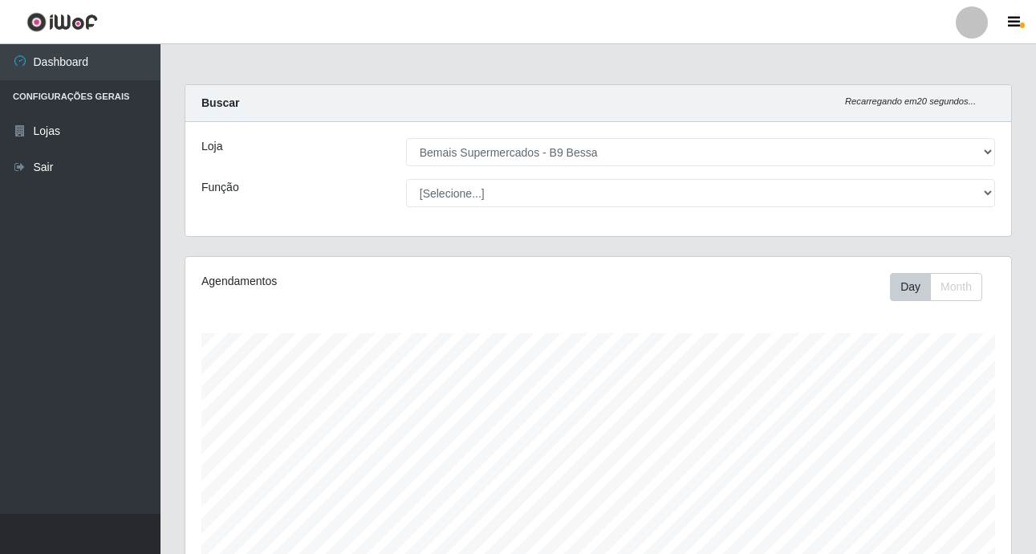
select select "410"
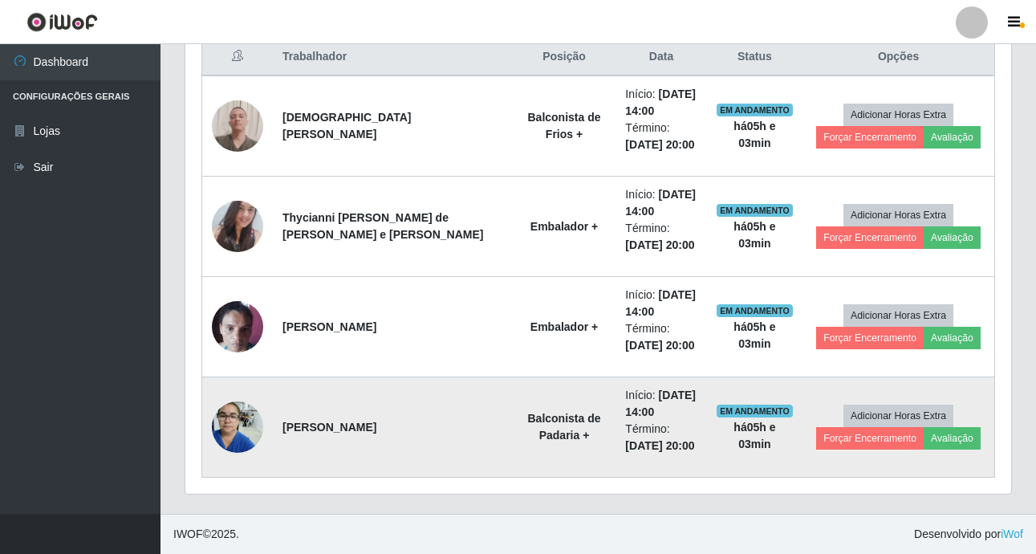
scroll to position [333, 826]
click at [944, 439] on button "Avaliação" at bounding box center [952, 438] width 57 height 22
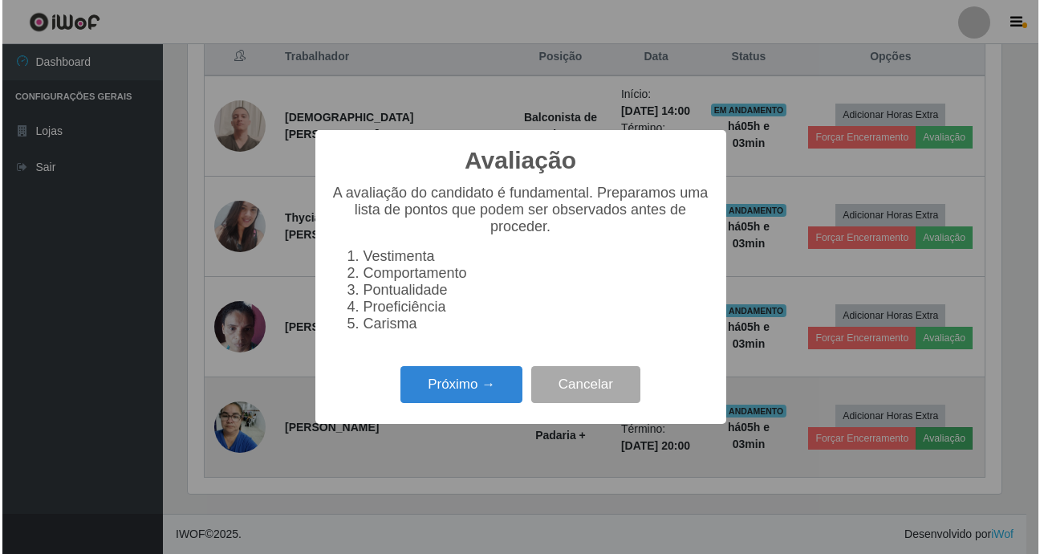
scroll to position [333, 818]
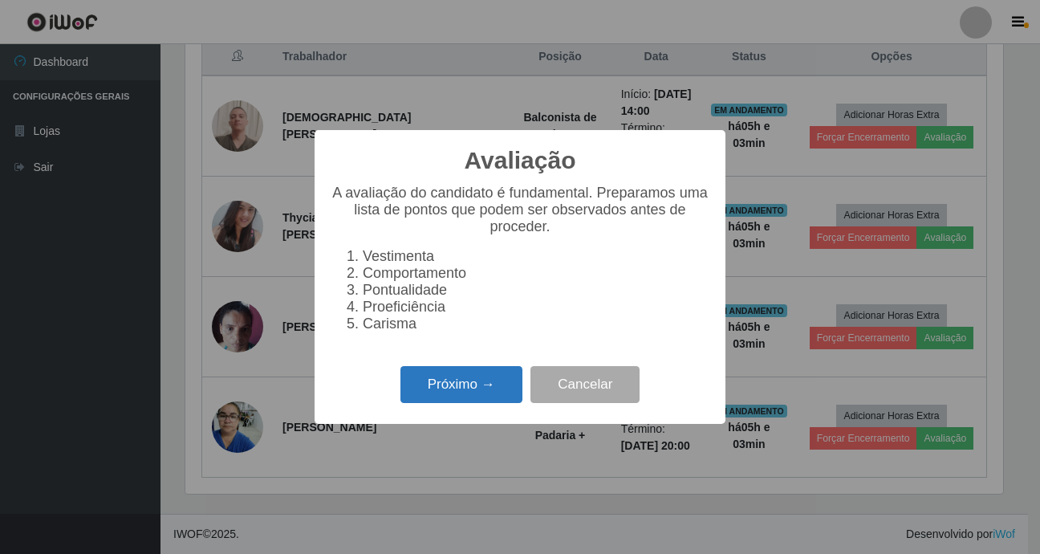
click at [475, 396] on button "Próximo →" at bounding box center [461, 385] width 122 height 38
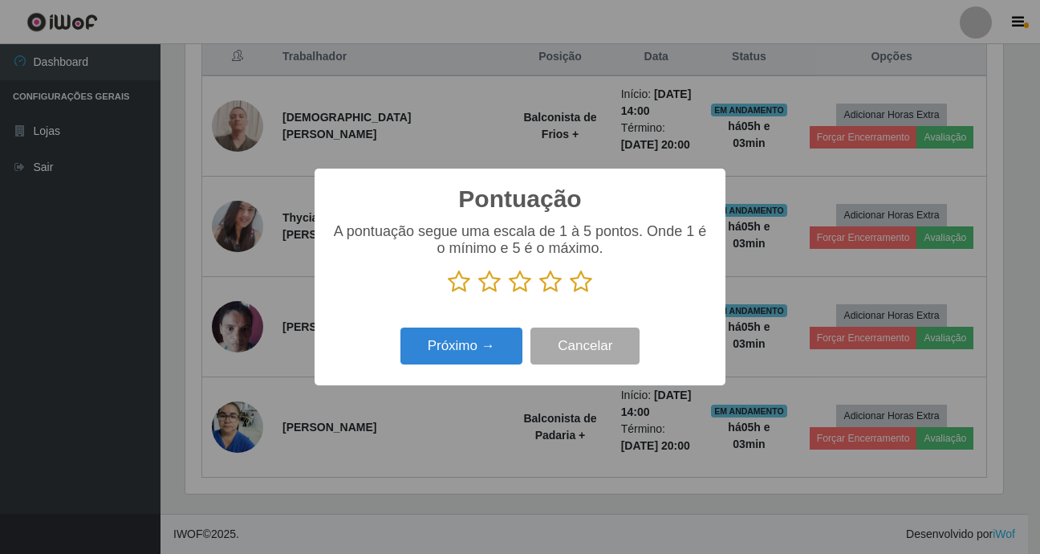
click at [579, 282] on icon at bounding box center [581, 282] width 22 height 24
click at [570, 294] on input "radio" at bounding box center [570, 294] width 0 height 0
click at [489, 347] on button "Próximo →" at bounding box center [461, 346] width 122 height 38
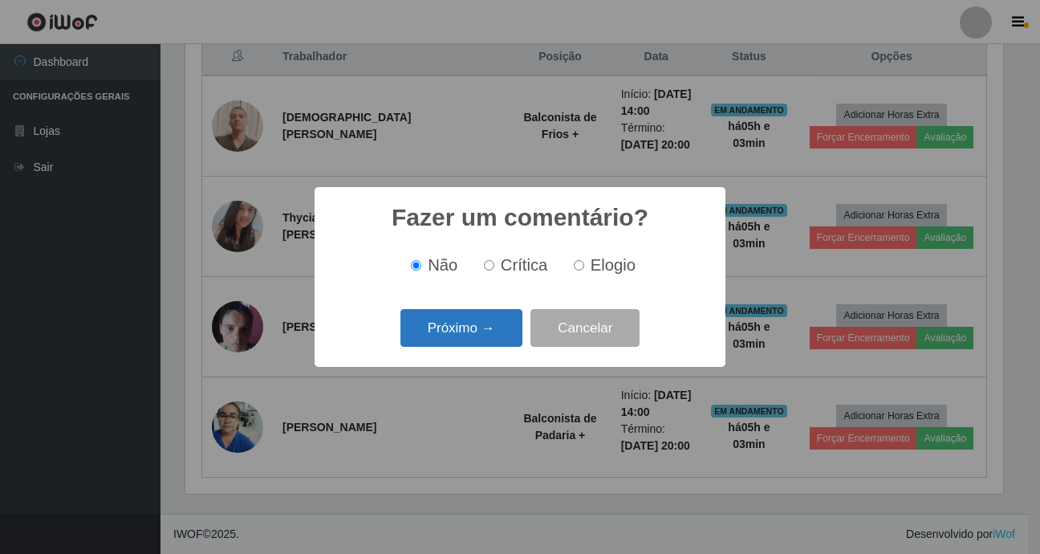
click at [496, 321] on button "Próximo →" at bounding box center [461, 328] width 122 height 38
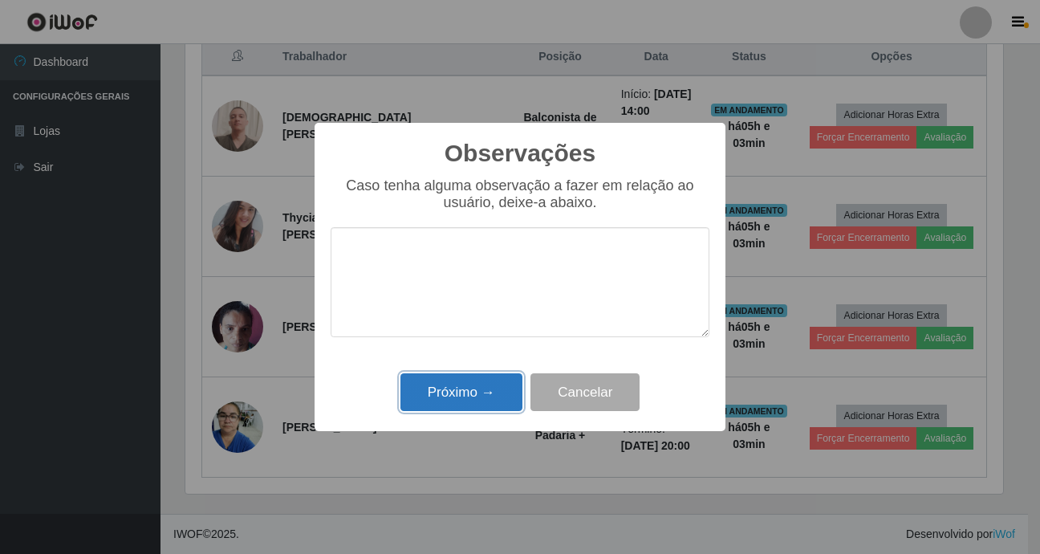
click at [482, 396] on button "Próximo →" at bounding box center [461, 392] width 122 height 38
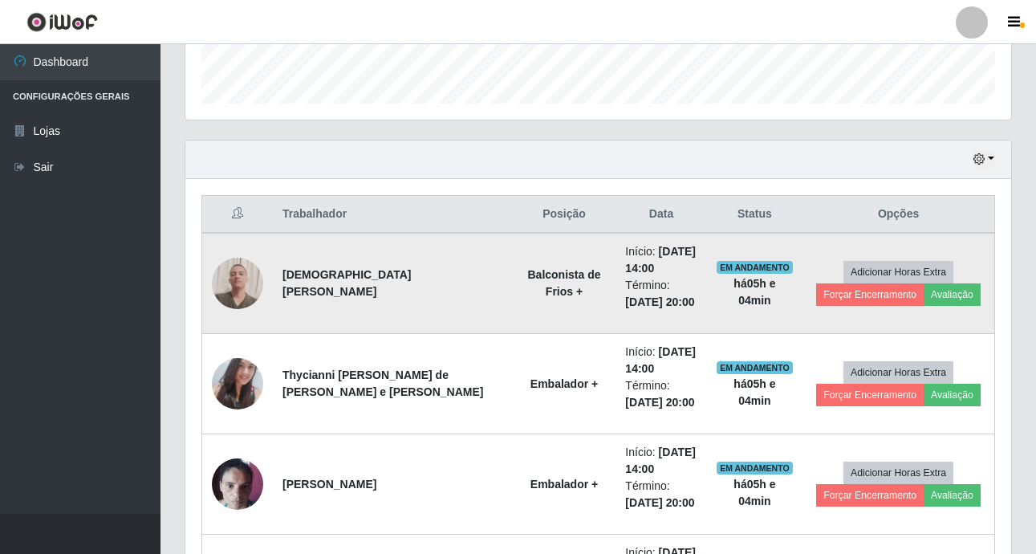
scroll to position [467, 0]
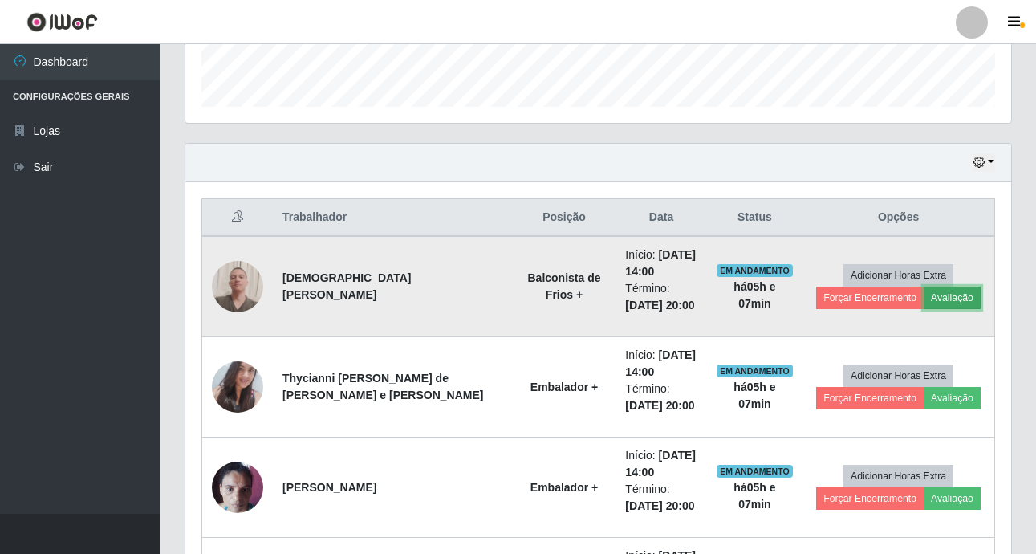
click at [948, 301] on button "Avaliação" at bounding box center [952, 297] width 57 height 22
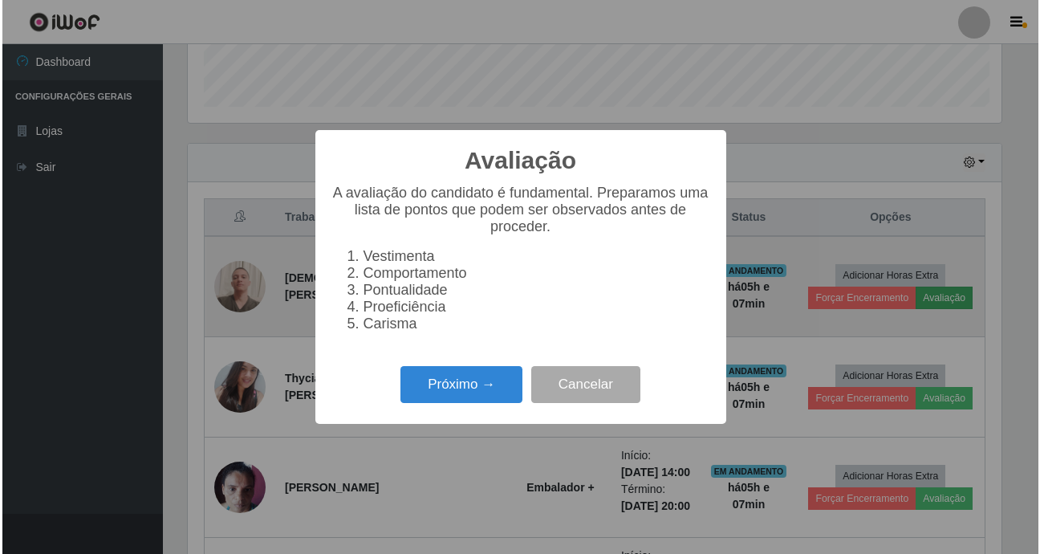
scroll to position [333, 818]
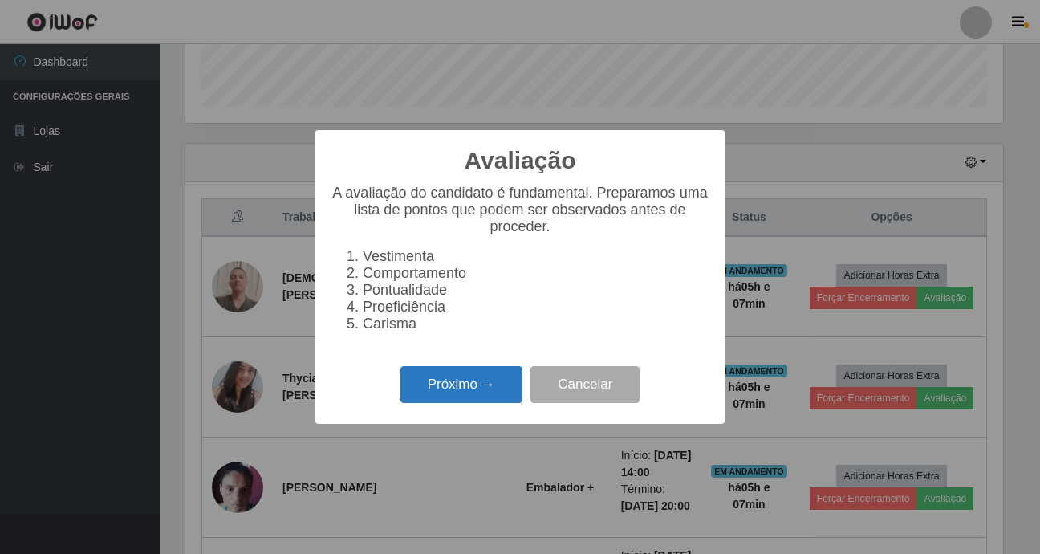
click at [457, 385] on button "Próximo →" at bounding box center [461, 385] width 122 height 38
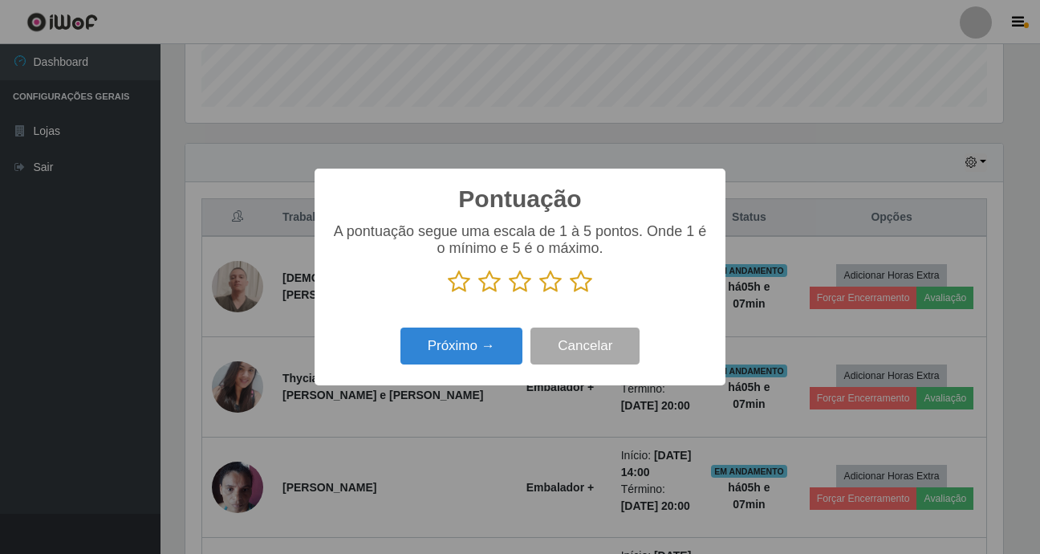
scroll to position [802070, 801586]
drag, startPoint x: 583, startPoint y: 286, endPoint x: 556, endPoint y: 284, distance: 26.5
click at [583, 284] on icon at bounding box center [581, 282] width 22 height 24
click at [570, 294] on input "radio" at bounding box center [570, 294] width 0 height 0
click at [491, 343] on button "Próximo →" at bounding box center [461, 346] width 122 height 38
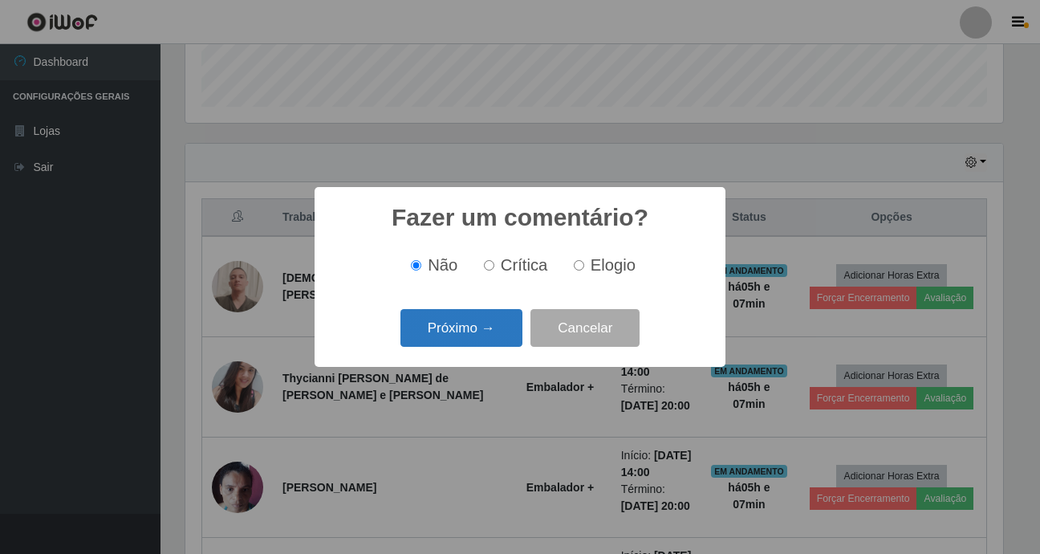
click at [497, 330] on button "Próximo →" at bounding box center [461, 328] width 122 height 38
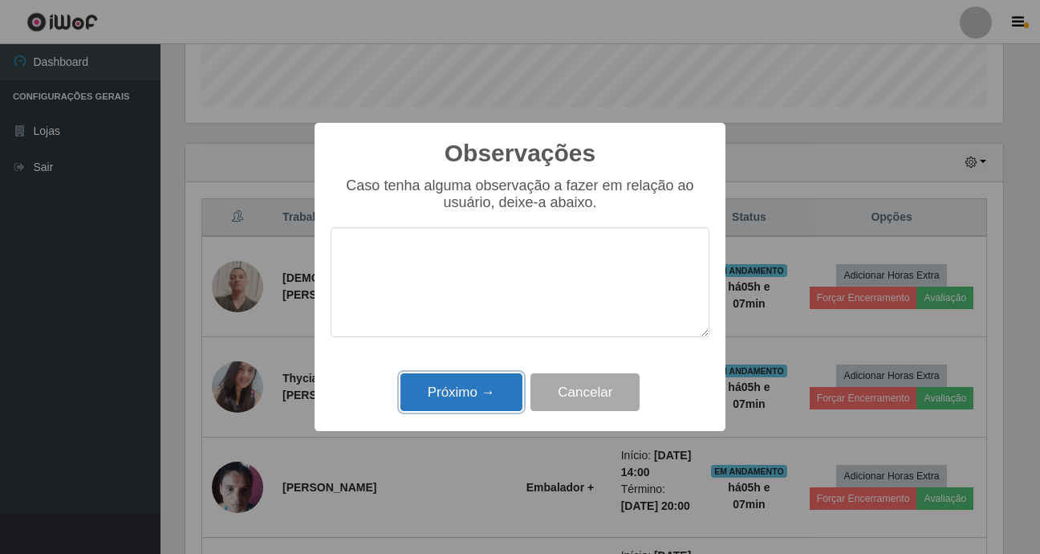
click at [498, 403] on button "Próximo →" at bounding box center [461, 392] width 122 height 38
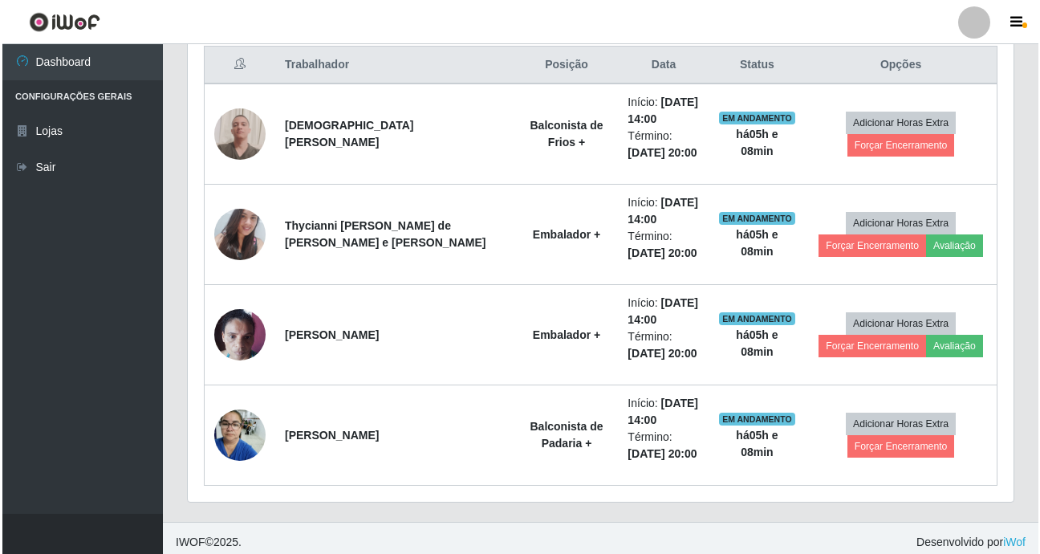
scroll to position [627, 0]
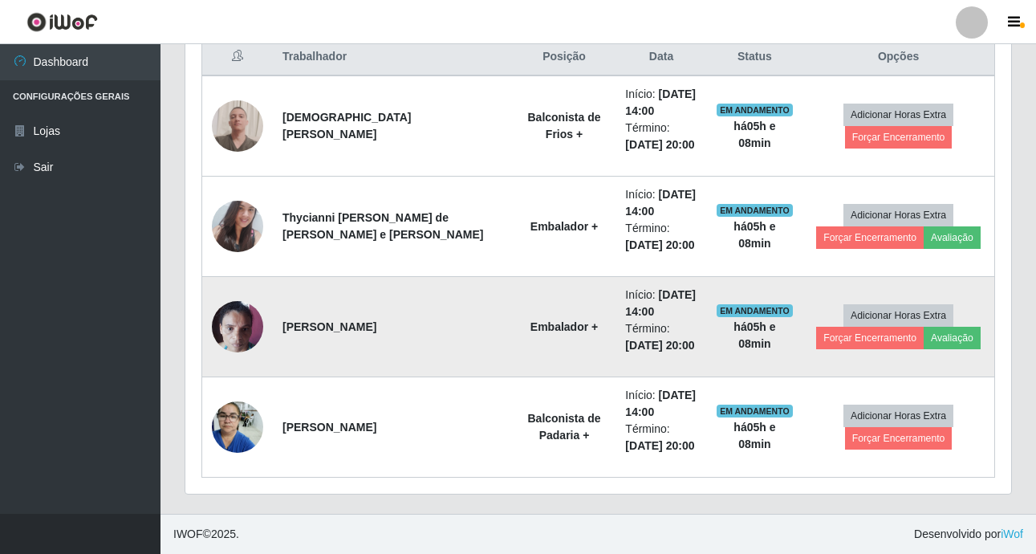
click at [234, 317] on img at bounding box center [237, 326] width 51 height 68
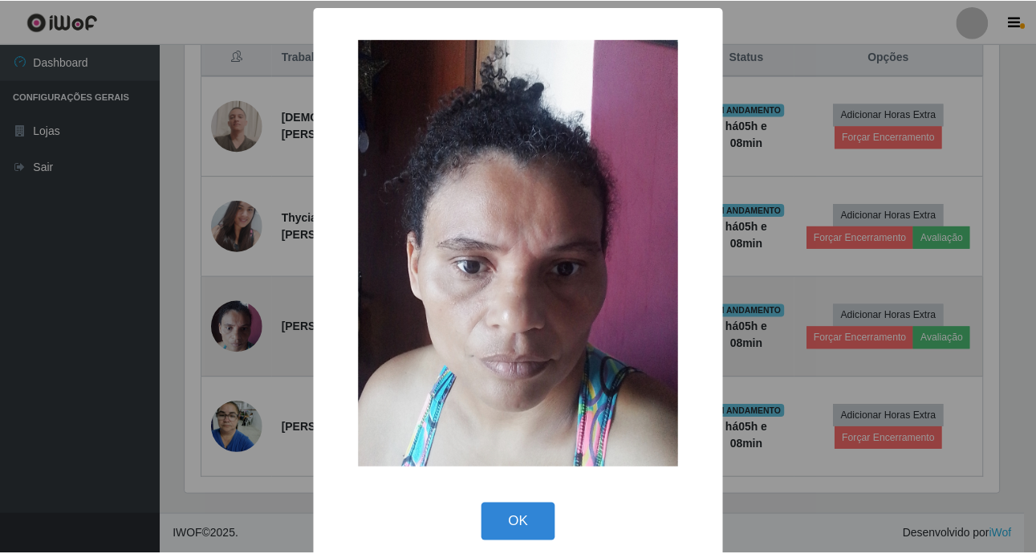
scroll to position [333, 818]
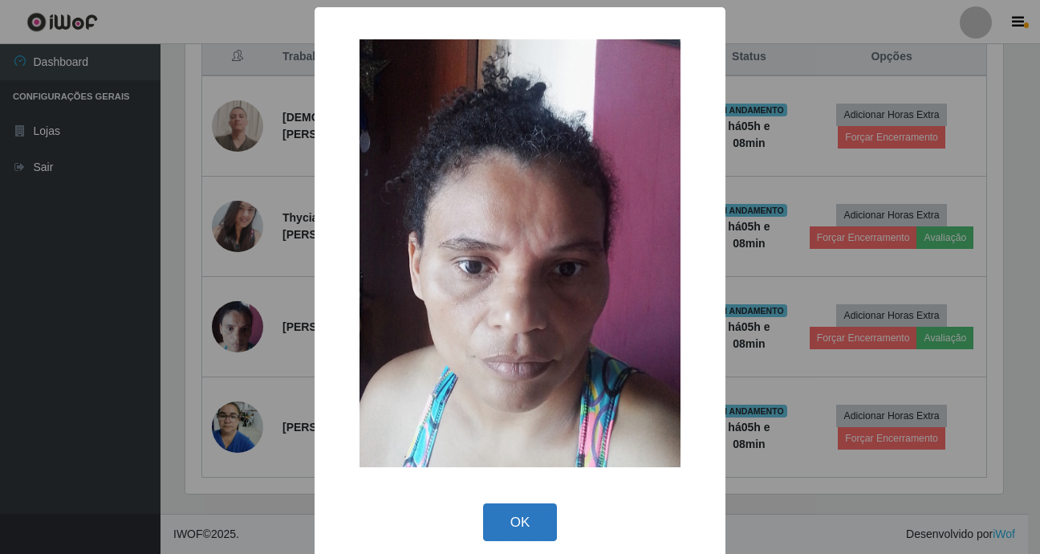
click at [508, 522] on button "OK" at bounding box center [520, 522] width 75 height 38
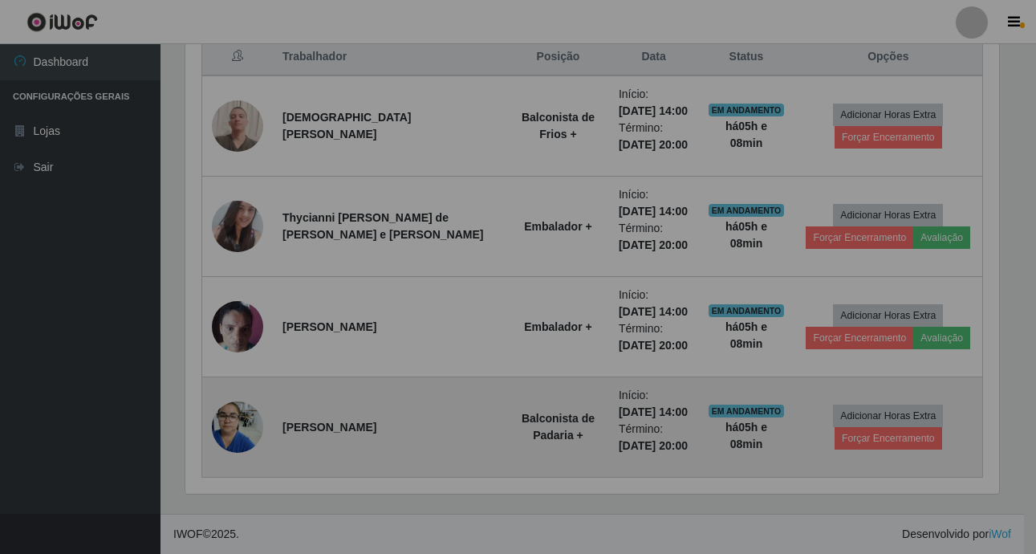
scroll to position [333, 826]
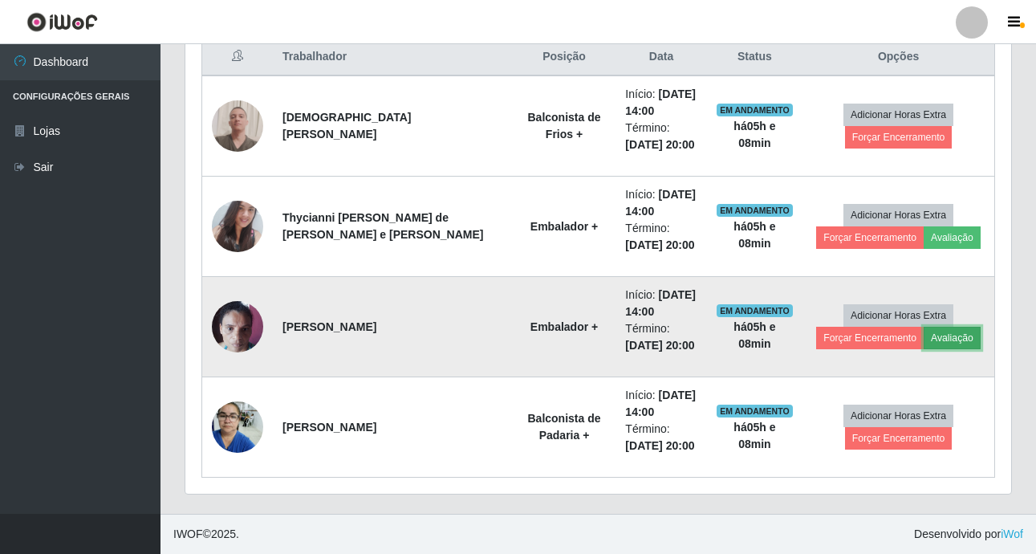
click at [938, 335] on button "Avaliação" at bounding box center [952, 338] width 57 height 22
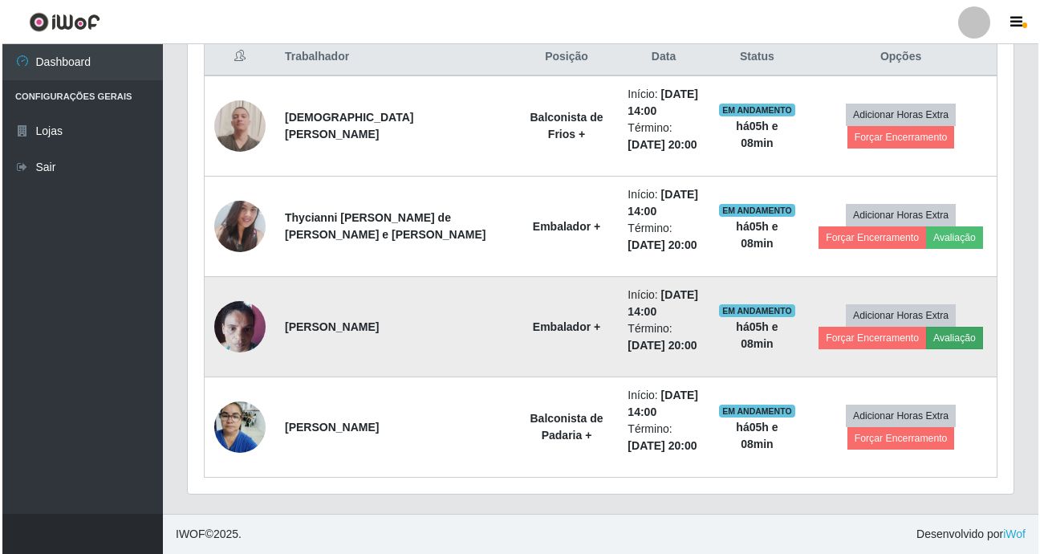
scroll to position [333, 818]
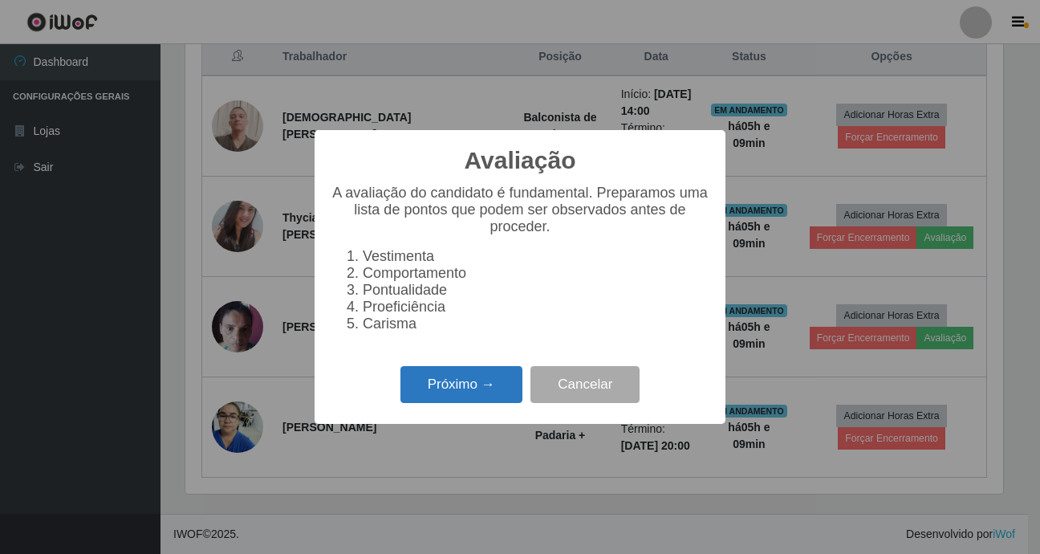
click at [497, 382] on button "Próximo →" at bounding box center [461, 385] width 122 height 38
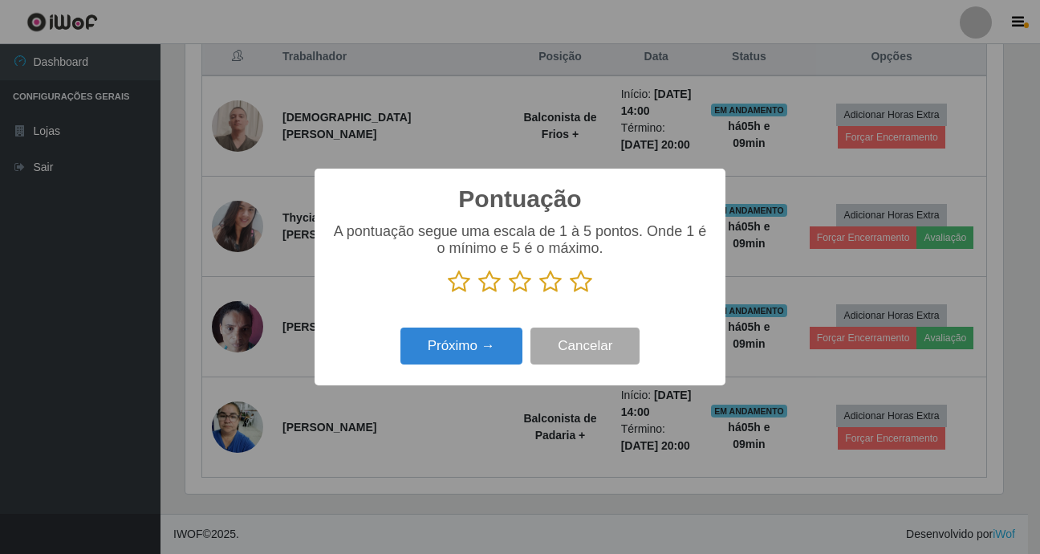
drag, startPoint x: 578, startPoint y: 276, endPoint x: 563, endPoint y: 278, distance: 14.5
click at [579, 276] on icon at bounding box center [581, 282] width 22 height 24
click at [570, 294] on input "radio" at bounding box center [570, 294] width 0 height 0
click at [491, 341] on button "Próximo →" at bounding box center [461, 346] width 122 height 38
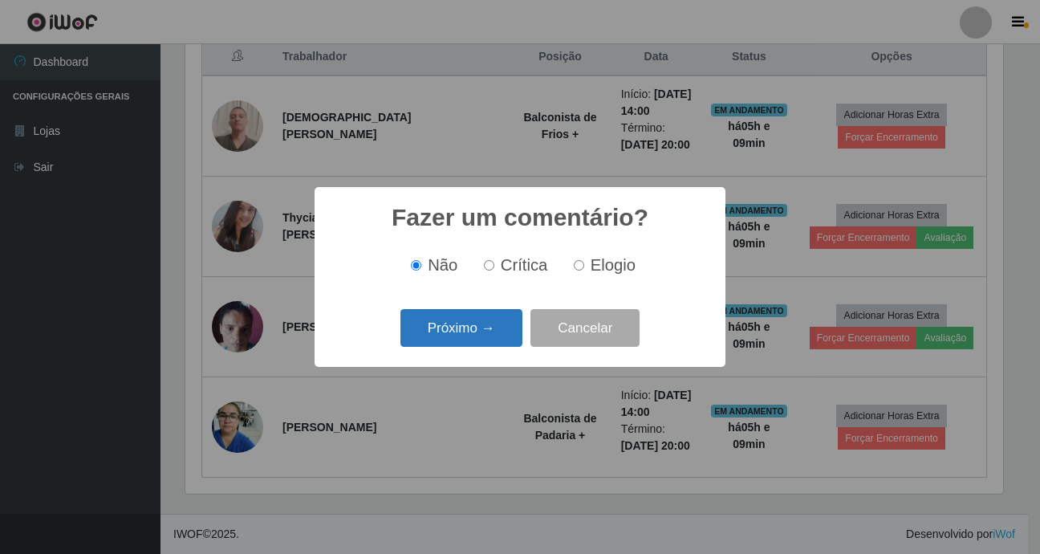
click at [478, 333] on button "Próximo →" at bounding box center [461, 328] width 122 height 38
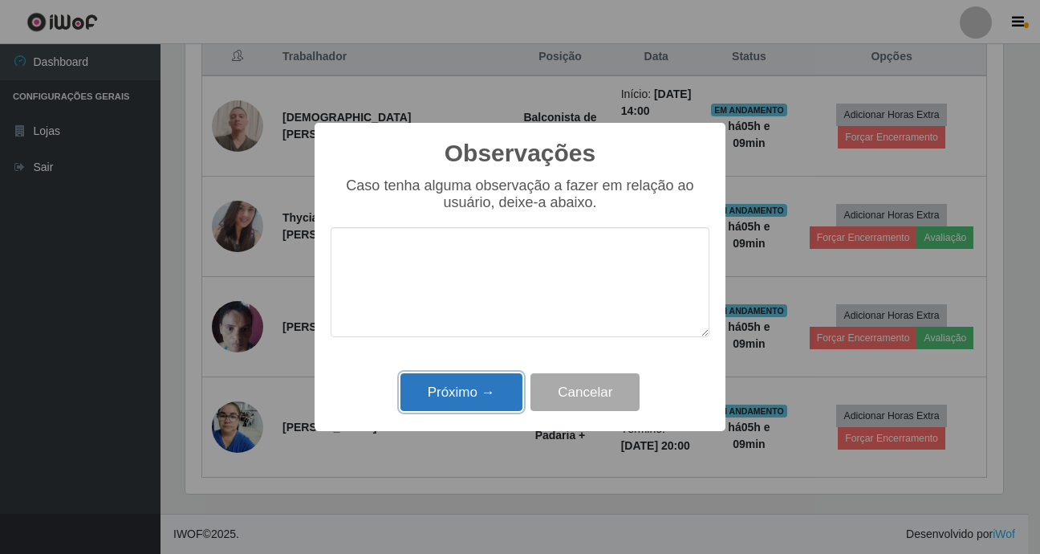
click at [485, 390] on button "Próximo →" at bounding box center [461, 392] width 122 height 38
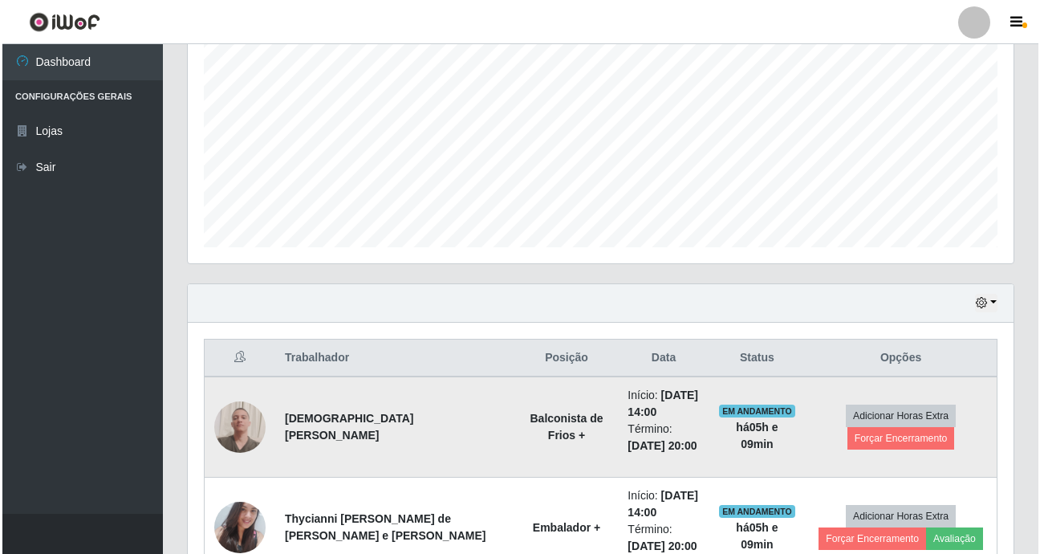
scroll to position [627, 0]
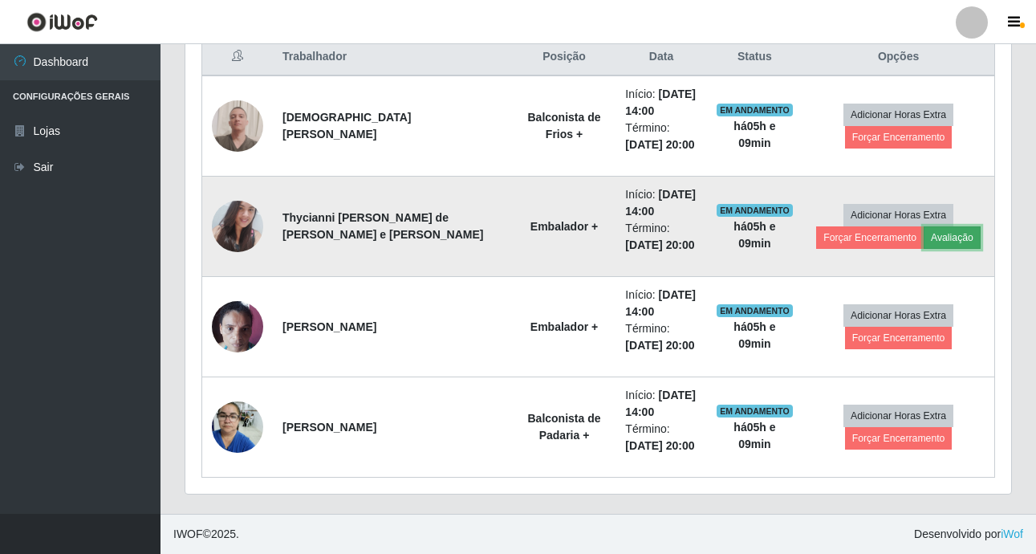
click at [944, 238] on button "Avaliação" at bounding box center [952, 237] width 57 height 22
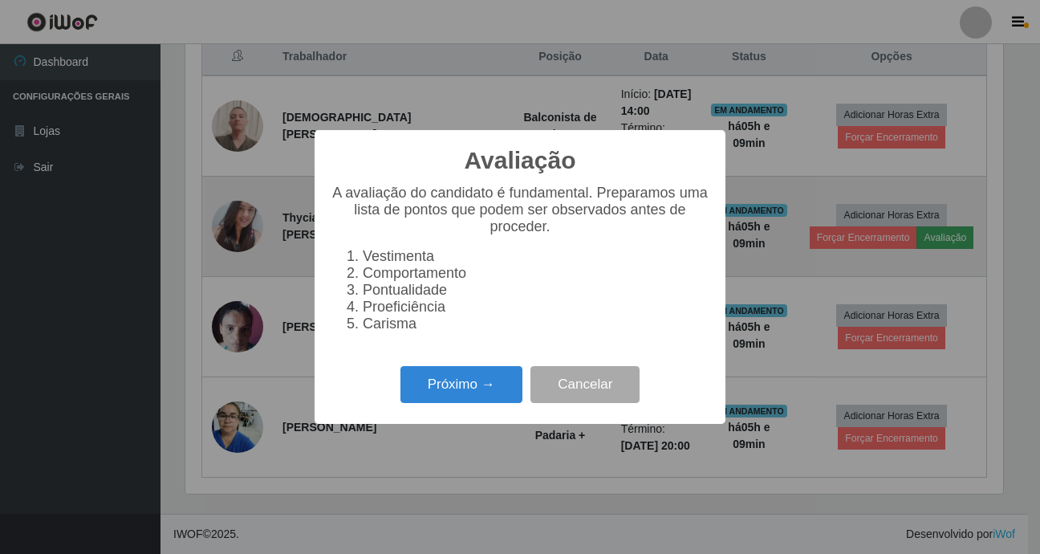
scroll to position [333, 818]
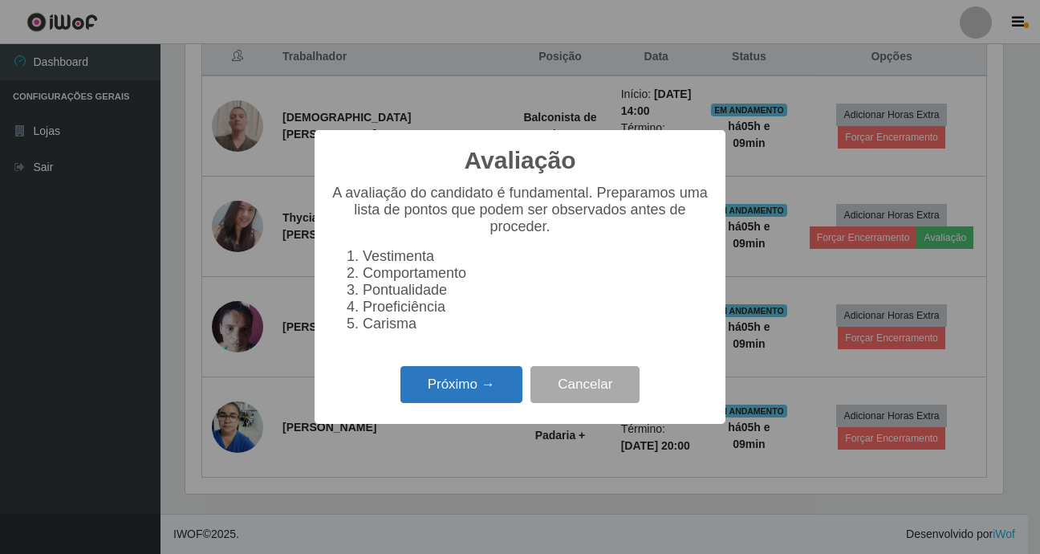
click at [491, 390] on button "Próximo →" at bounding box center [461, 385] width 122 height 38
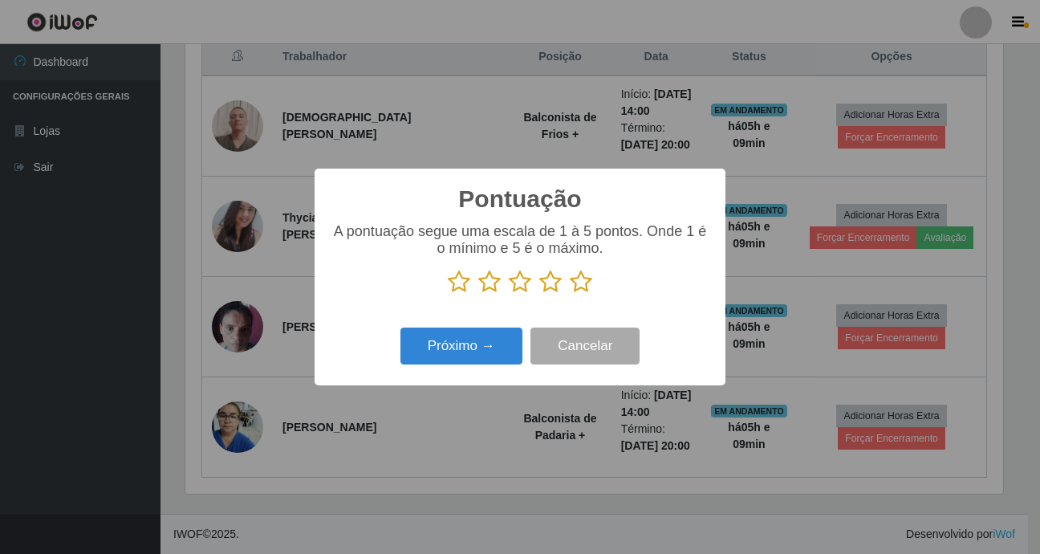
scroll to position [802070, 801586]
click at [557, 286] on icon at bounding box center [550, 282] width 22 height 24
click at [539, 294] on input "radio" at bounding box center [539, 294] width 0 height 0
click at [483, 358] on button "Próximo →" at bounding box center [461, 346] width 122 height 38
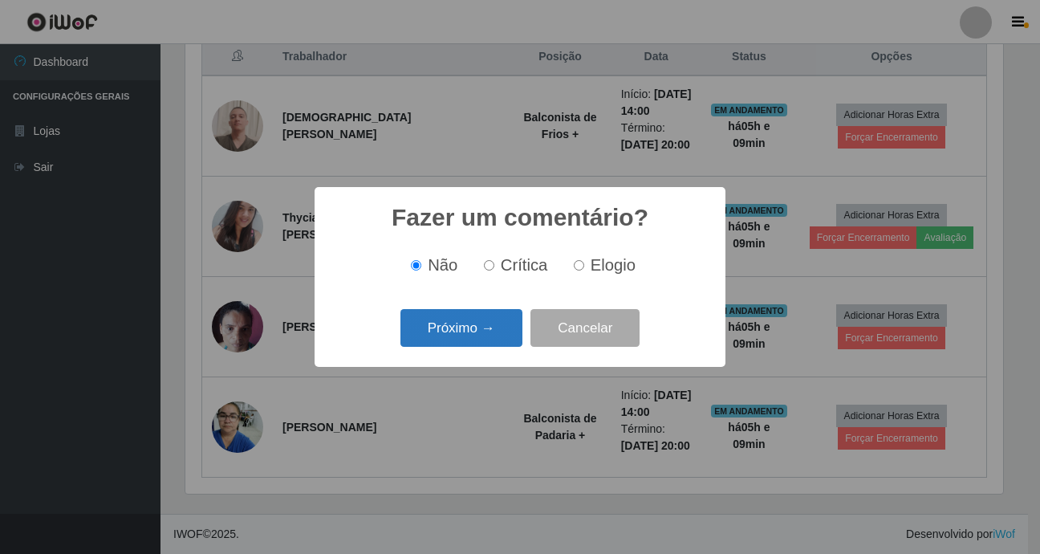
click at [473, 331] on button "Próximo →" at bounding box center [461, 328] width 122 height 38
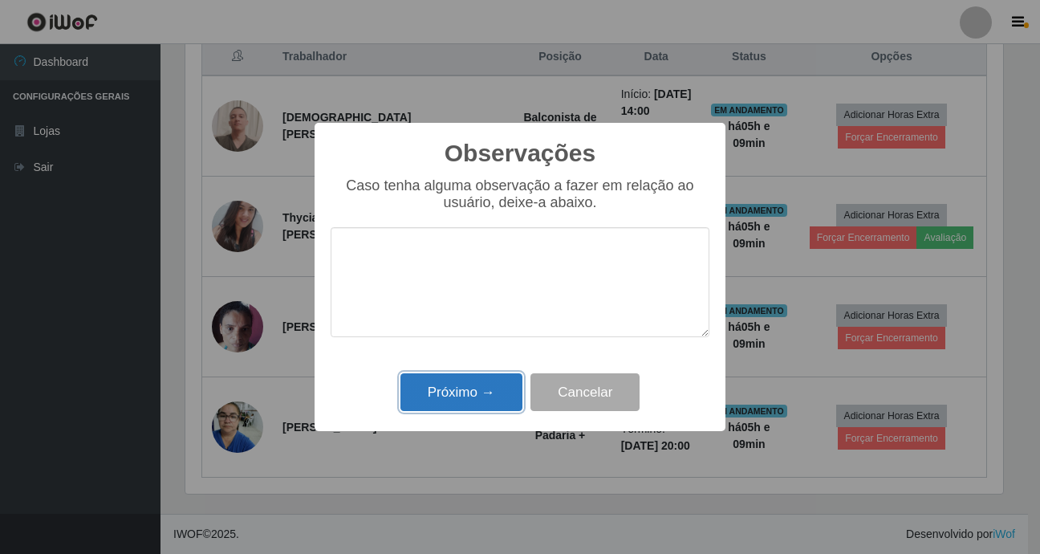
drag, startPoint x: 465, startPoint y: 387, endPoint x: 463, endPoint y: 379, distance: 8.4
click at [465, 388] on button "Próximo →" at bounding box center [461, 392] width 122 height 38
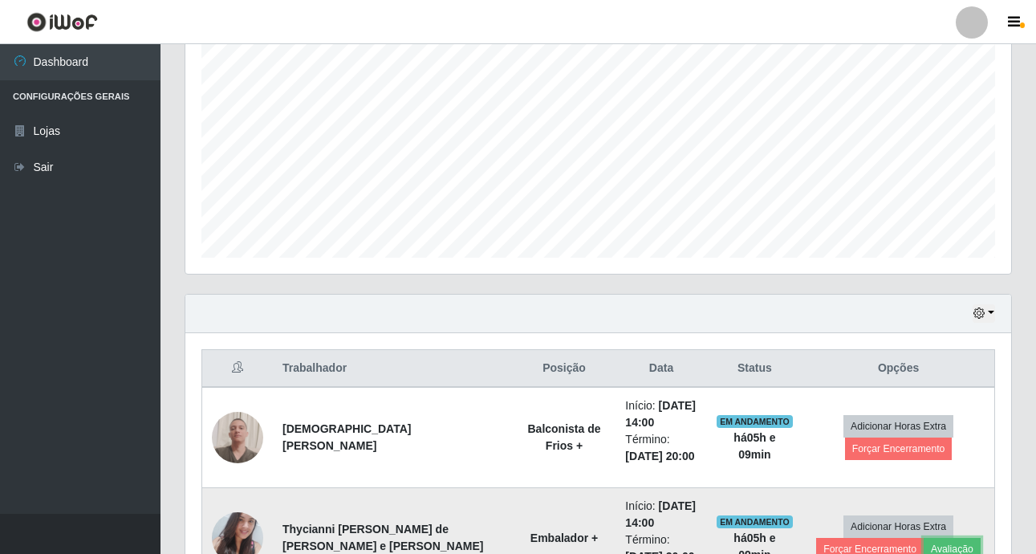
scroll to position [307, 0]
